Goal: Task Accomplishment & Management: Use online tool/utility

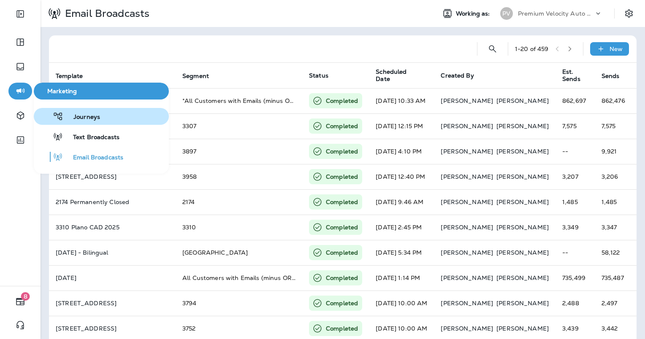
click at [83, 111] on button "Journeys" at bounding box center [101, 116] width 135 height 17
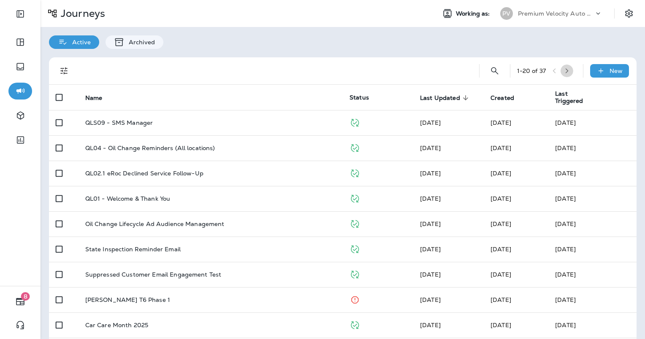
click at [566, 71] on icon "button" at bounding box center [567, 70] width 3 height 5
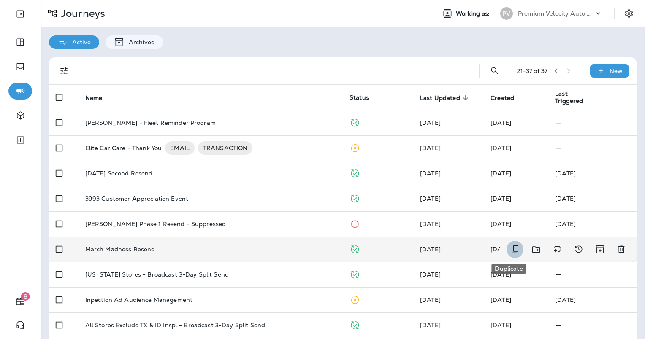
click at [512, 251] on icon "Duplicate" at bounding box center [515, 250] width 7 height 8
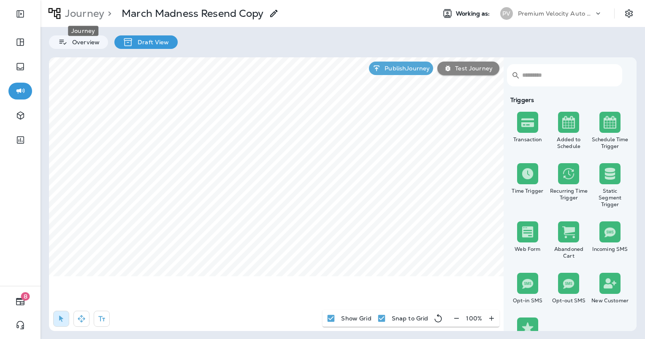
click at [96, 16] on p "Journey" at bounding box center [83, 13] width 43 height 13
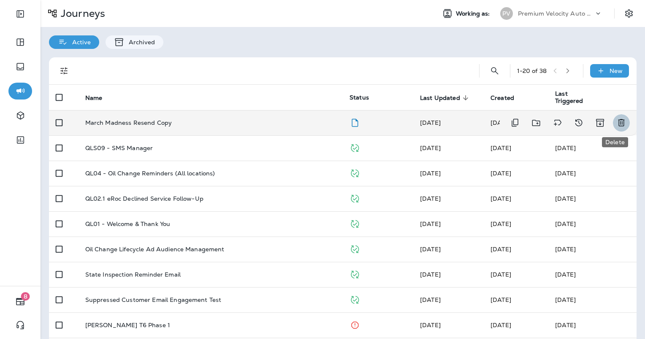
click at [618, 123] on icon "Delete" at bounding box center [621, 122] width 6 height 7
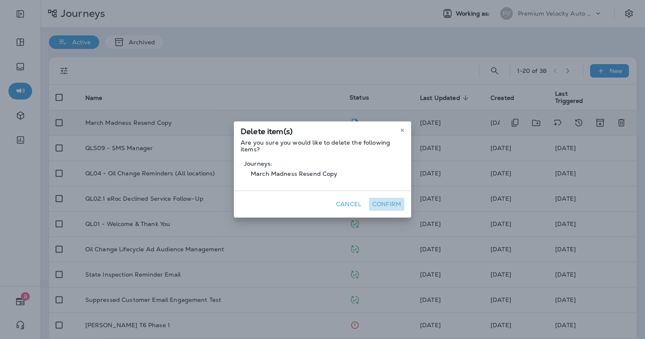
click at [382, 203] on button "Confirm" at bounding box center [386, 204] width 35 height 13
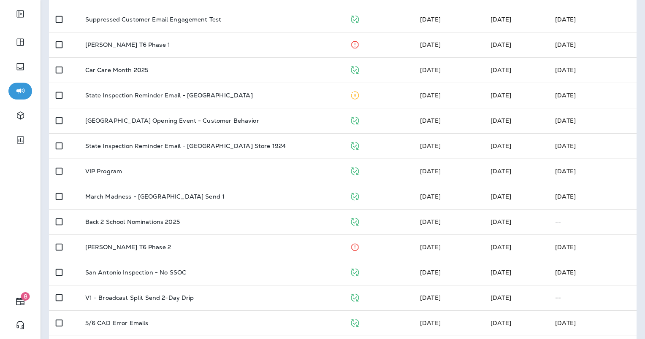
scroll to position [286, 0]
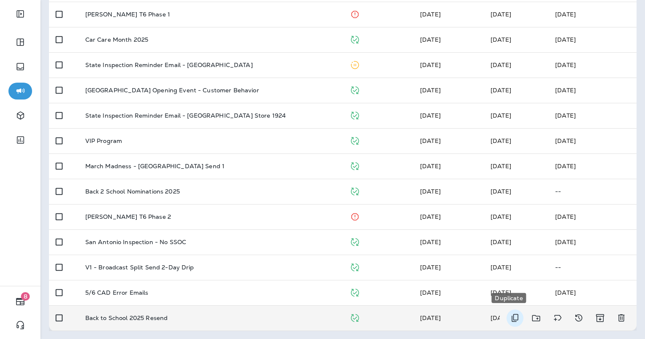
click at [512, 316] on icon "Duplicate" at bounding box center [515, 319] width 7 height 8
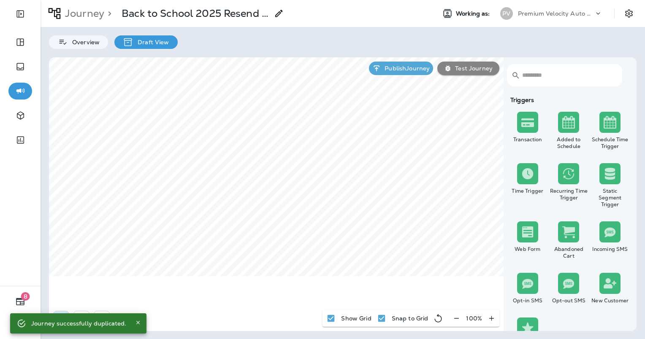
click at [280, 14] on use at bounding box center [278, 13] width 7 height 7
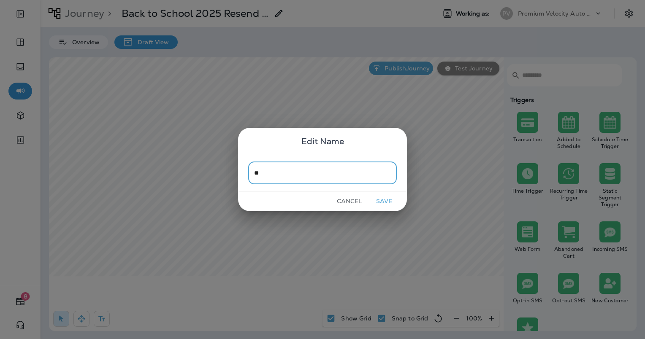
type input "*"
type input "**********"
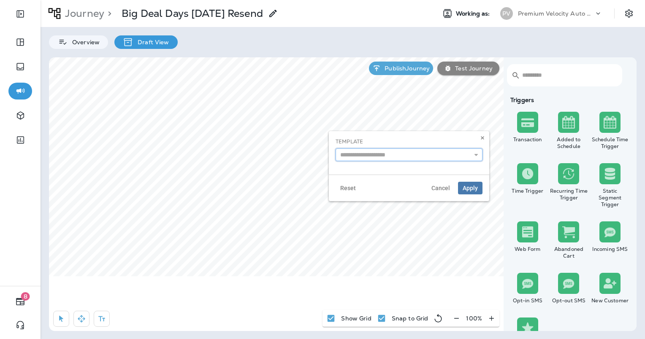
click at [390, 160] on input "text" at bounding box center [409, 155] width 147 height 13
type input "**********"
click at [398, 168] on div "**********" at bounding box center [409, 152] width 160 height 43
click at [475, 191] on span "Apply" at bounding box center [470, 188] width 15 height 6
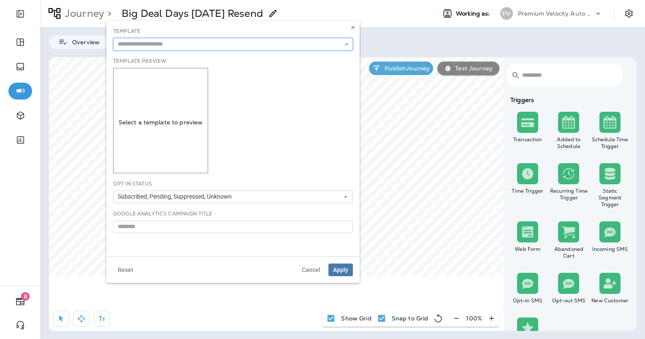
click at [212, 47] on input "text" at bounding box center [233, 44] width 240 height 13
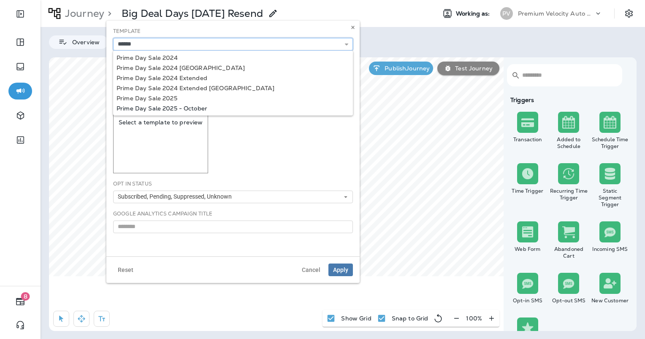
type input "**********"
click at [199, 110] on div "**********" at bounding box center [232, 139] width 253 height 236
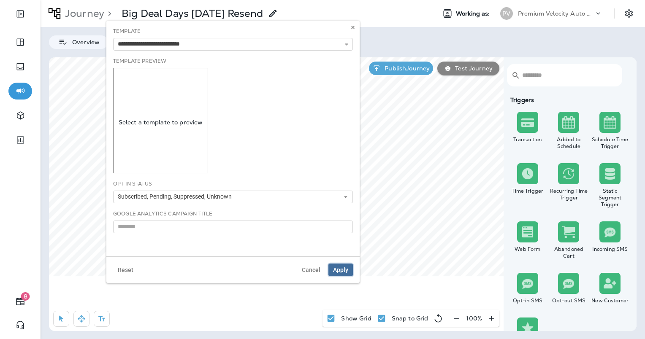
click at [342, 267] on span "Apply" at bounding box center [340, 270] width 15 height 6
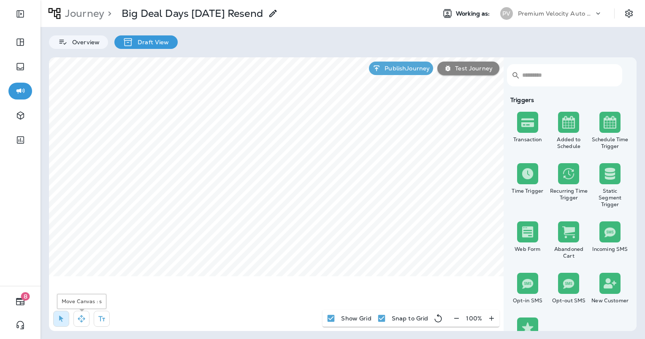
click at [82, 319] on icon "button" at bounding box center [81, 319] width 8 height 8
click at [64, 316] on icon "button" at bounding box center [61, 319] width 8 height 8
click at [459, 319] on icon "button" at bounding box center [456, 318] width 5 height 0
click at [459, 319] on icon "button" at bounding box center [459, 318] width 5 height 0
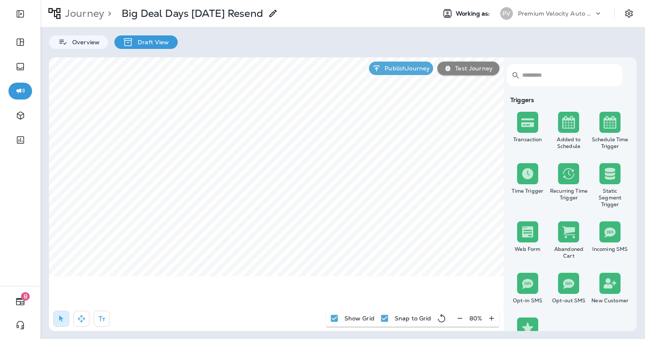
click at [459, 319] on icon "button" at bounding box center [459, 318] width 5 height 0
click at [459, 319] on div "50 %" at bounding box center [476, 318] width 47 height 17
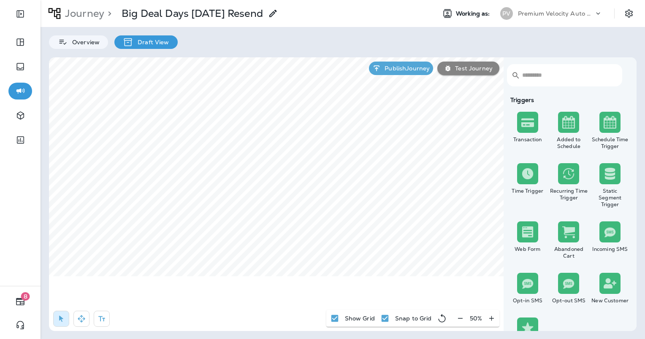
click at [494, 321] on icon "button" at bounding box center [491, 319] width 9 height 8
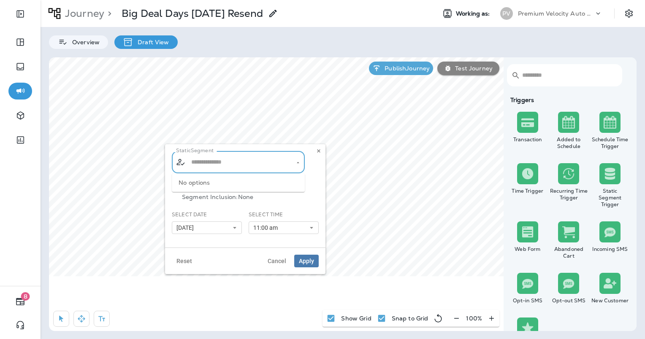
click at [266, 160] on input "text" at bounding box center [238, 162] width 99 height 15
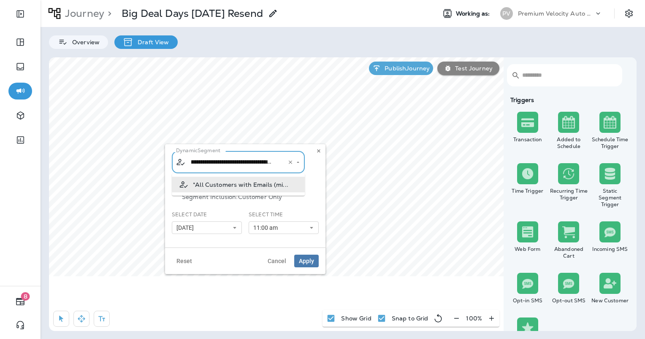
scroll to position [0, 41]
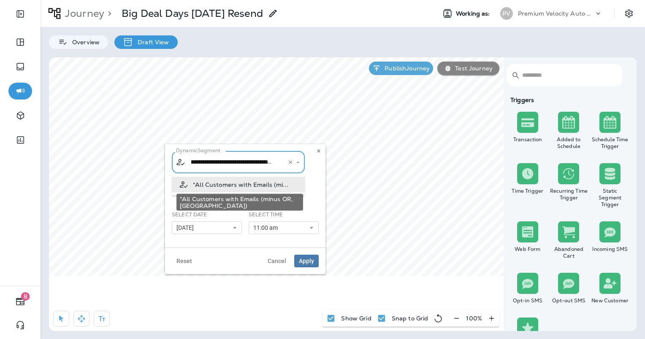
click at [216, 182] on span "*All Customers with Emails (mi..." at bounding box center [240, 185] width 95 height 7
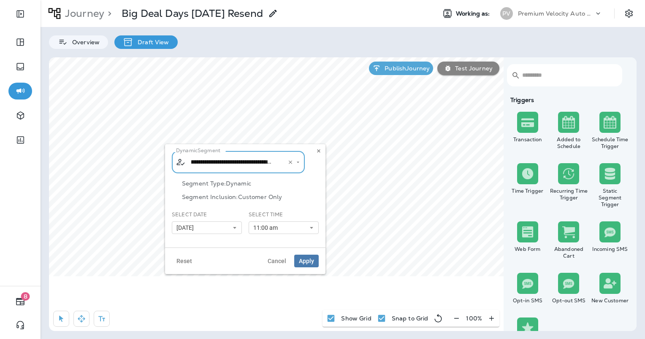
type input "**********"
click at [280, 180] on p "Segment Type: Dynamic" at bounding box center [250, 183] width 137 height 7
click at [236, 228] on icon at bounding box center [234, 227] width 5 height 5
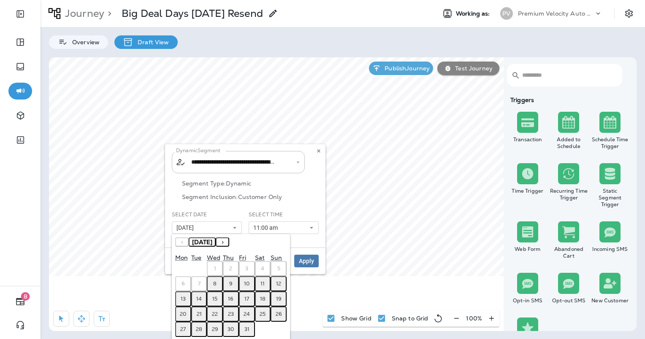
click at [249, 283] on abbr "10" at bounding box center [246, 284] width 5 height 7
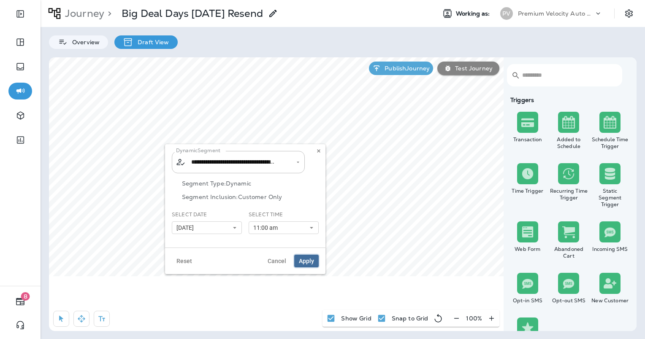
click at [311, 261] on span "Apply" at bounding box center [306, 261] width 15 height 6
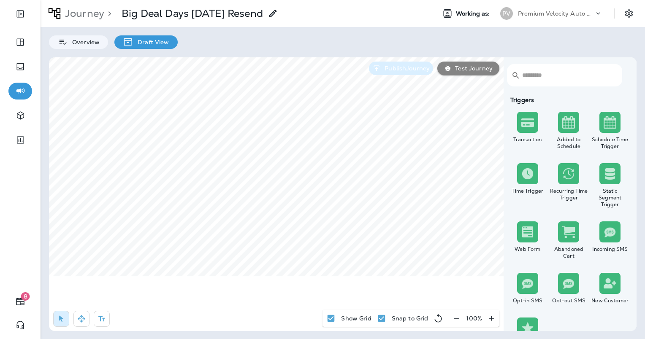
click at [404, 67] on p "Publish Journey" at bounding box center [405, 68] width 49 height 7
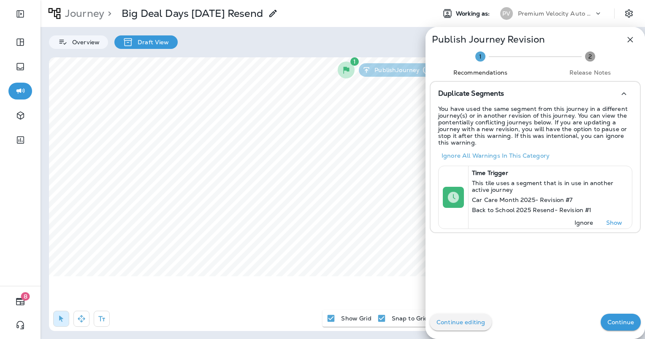
click at [625, 40] on icon "button" at bounding box center [630, 40] width 10 height 10
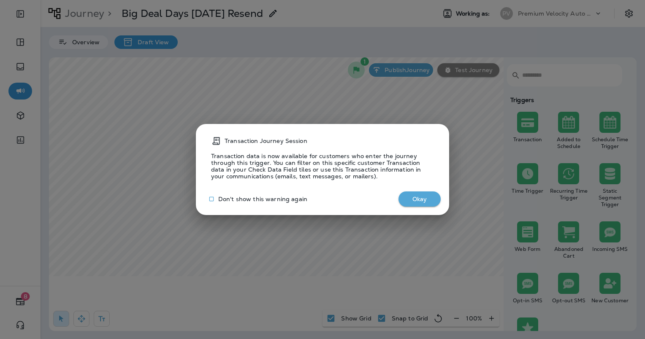
click at [426, 194] on button "Okay" at bounding box center [420, 200] width 42 height 16
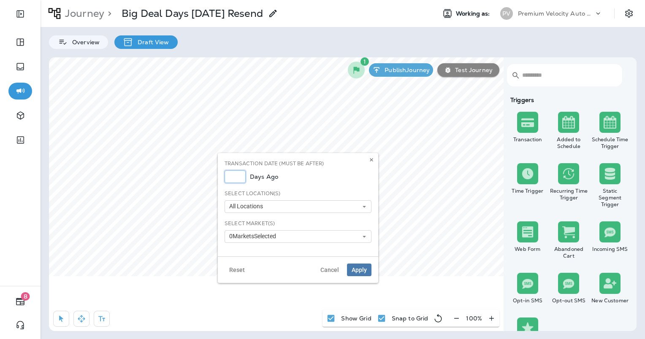
click at [238, 179] on input "*" at bounding box center [235, 177] width 21 height 13
type input "*"
click at [238, 179] on input "*" at bounding box center [235, 177] width 21 height 13
click at [363, 271] on span "Apply" at bounding box center [359, 270] width 15 height 6
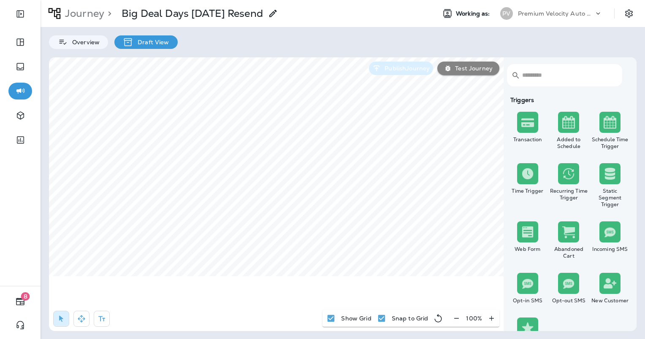
click at [401, 68] on p "Publish Journey" at bounding box center [405, 68] width 49 height 7
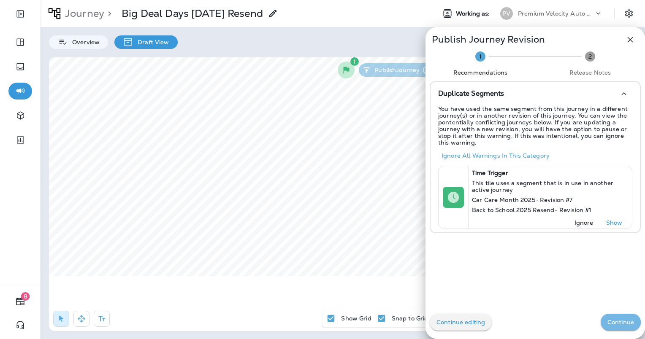
click at [616, 320] on p "Continue" at bounding box center [621, 322] width 27 height 7
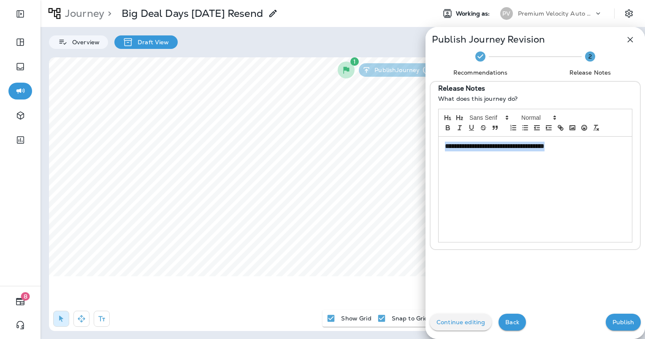
drag, startPoint x: 570, startPoint y: 149, endPoint x: 402, endPoint y: 123, distance: 169.5
click at [402, 123] on div "**********" at bounding box center [322, 169] width 645 height 339
click at [614, 316] on button "Publish" at bounding box center [623, 322] width 35 height 17
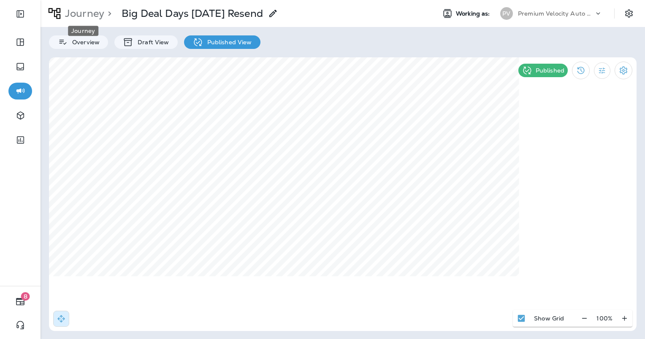
click at [87, 15] on p "Journey" at bounding box center [83, 13] width 43 height 13
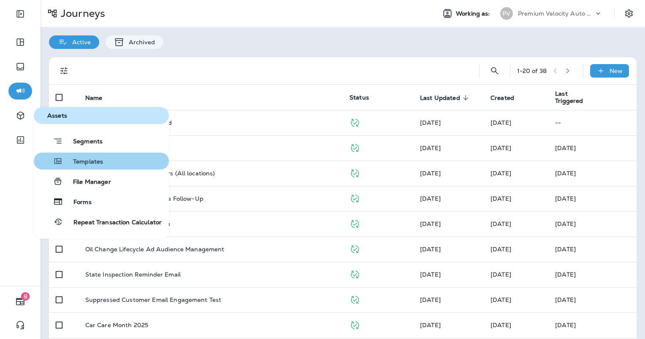
click at [101, 162] on span "Templates" at bounding box center [83, 162] width 40 height 8
